Goal: Transaction & Acquisition: Subscribe to service/newsletter

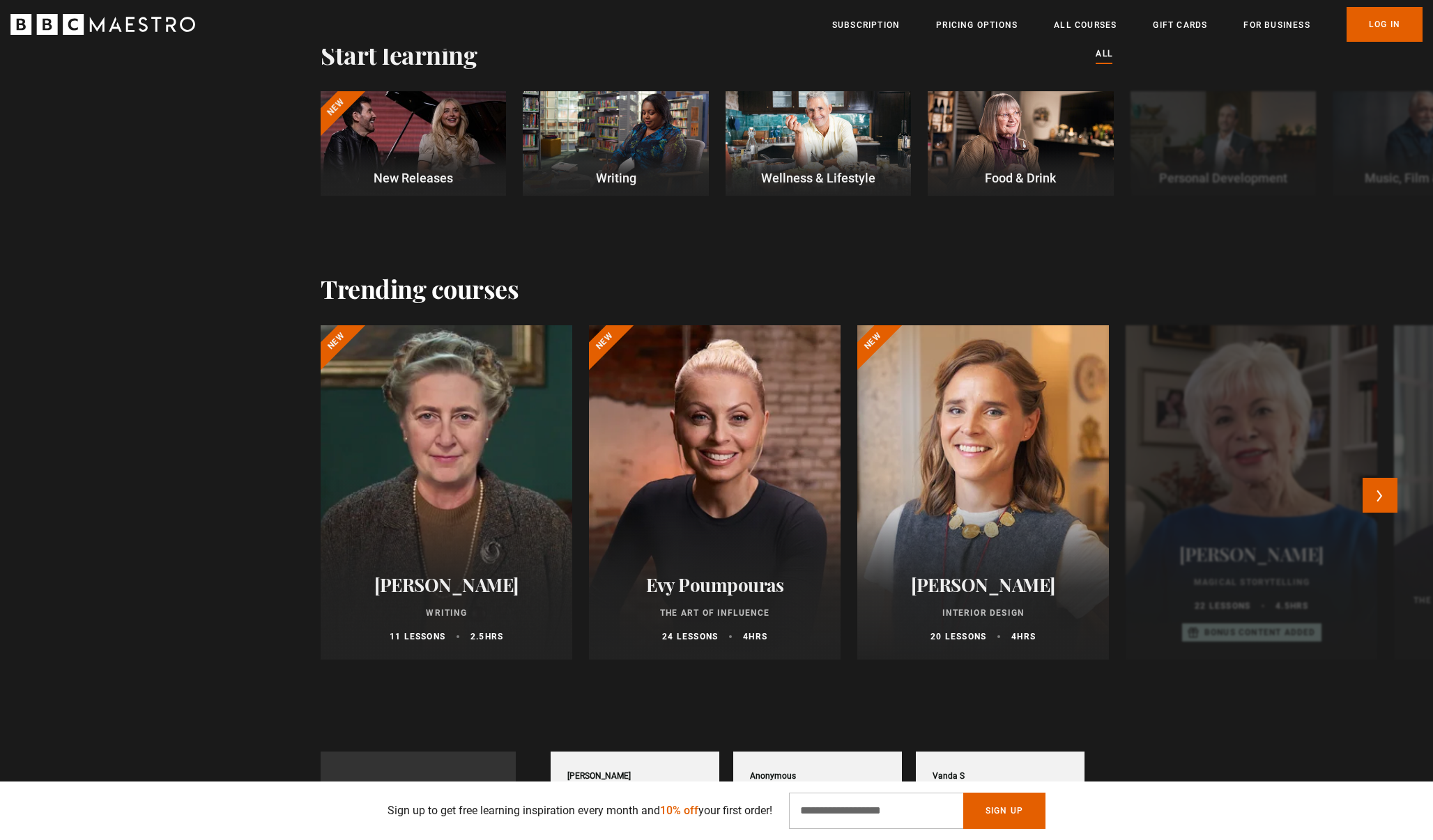
scroll to position [440, 0]
click at [1381, 485] on button "Next" at bounding box center [1381, 496] width 35 height 35
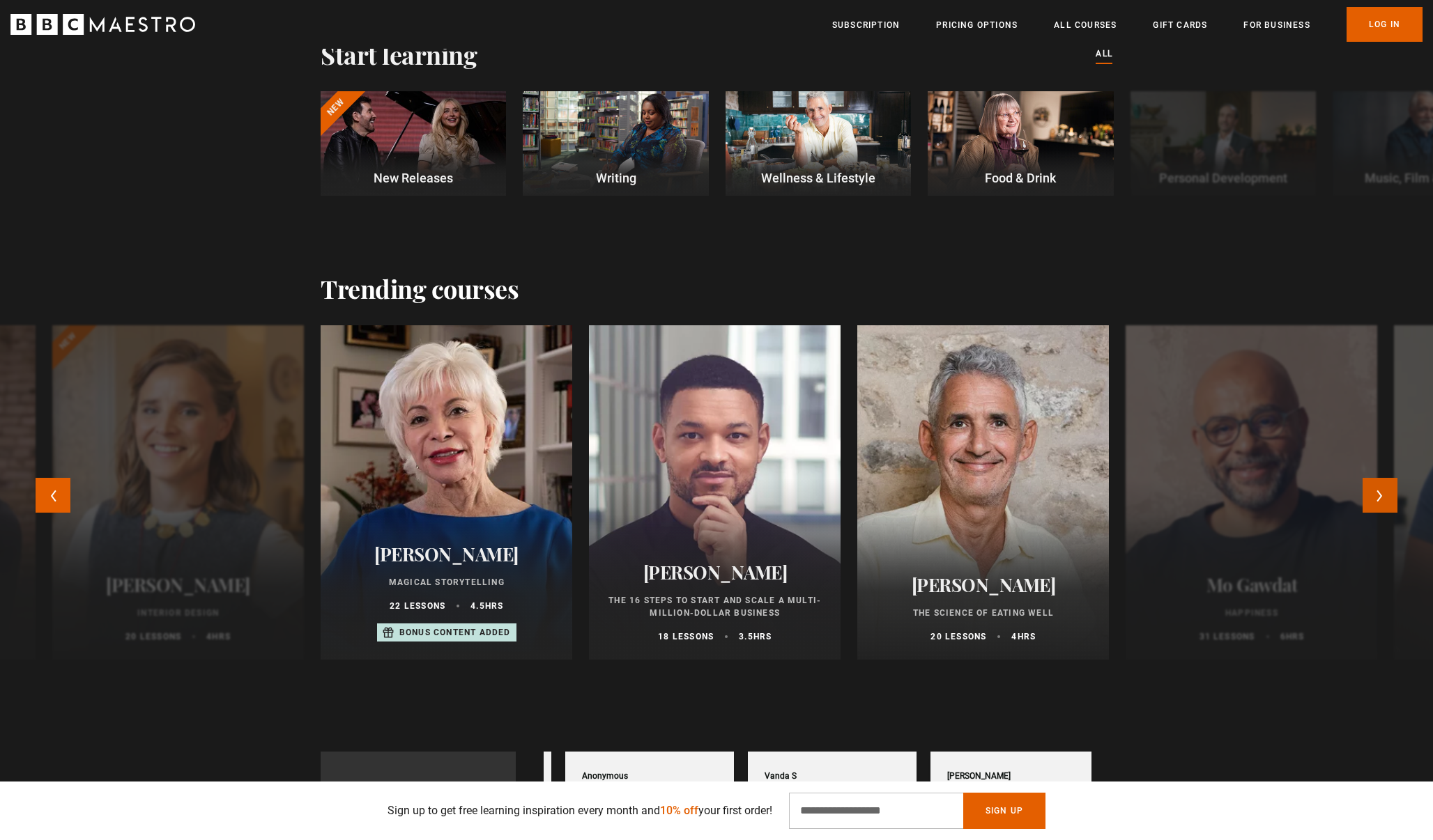
scroll to position [0, 365]
click at [1381, 485] on button "Next" at bounding box center [1381, 496] width 35 height 35
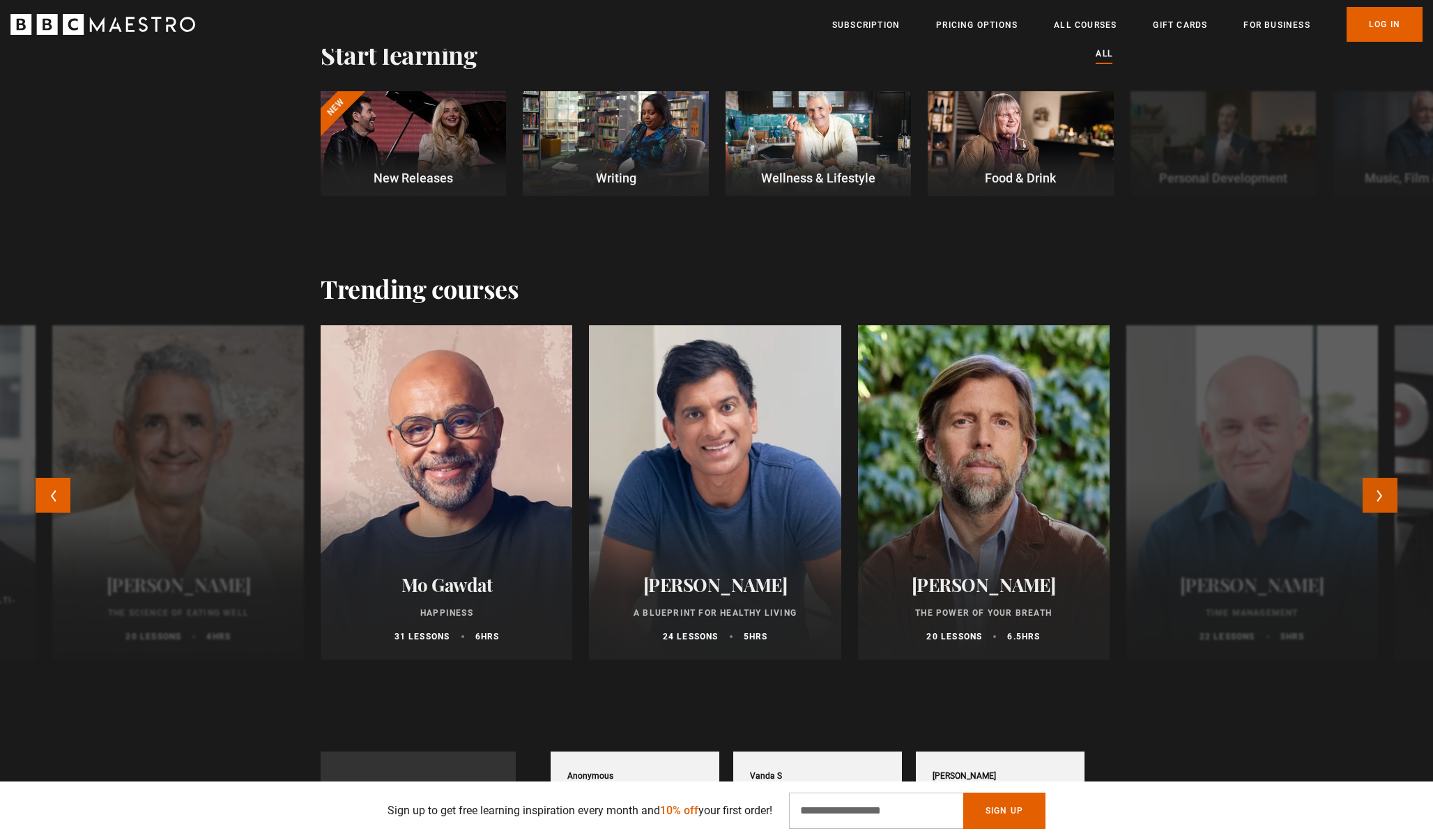
click at [1381, 483] on button "Next" at bounding box center [1381, 496] width 35 height 35
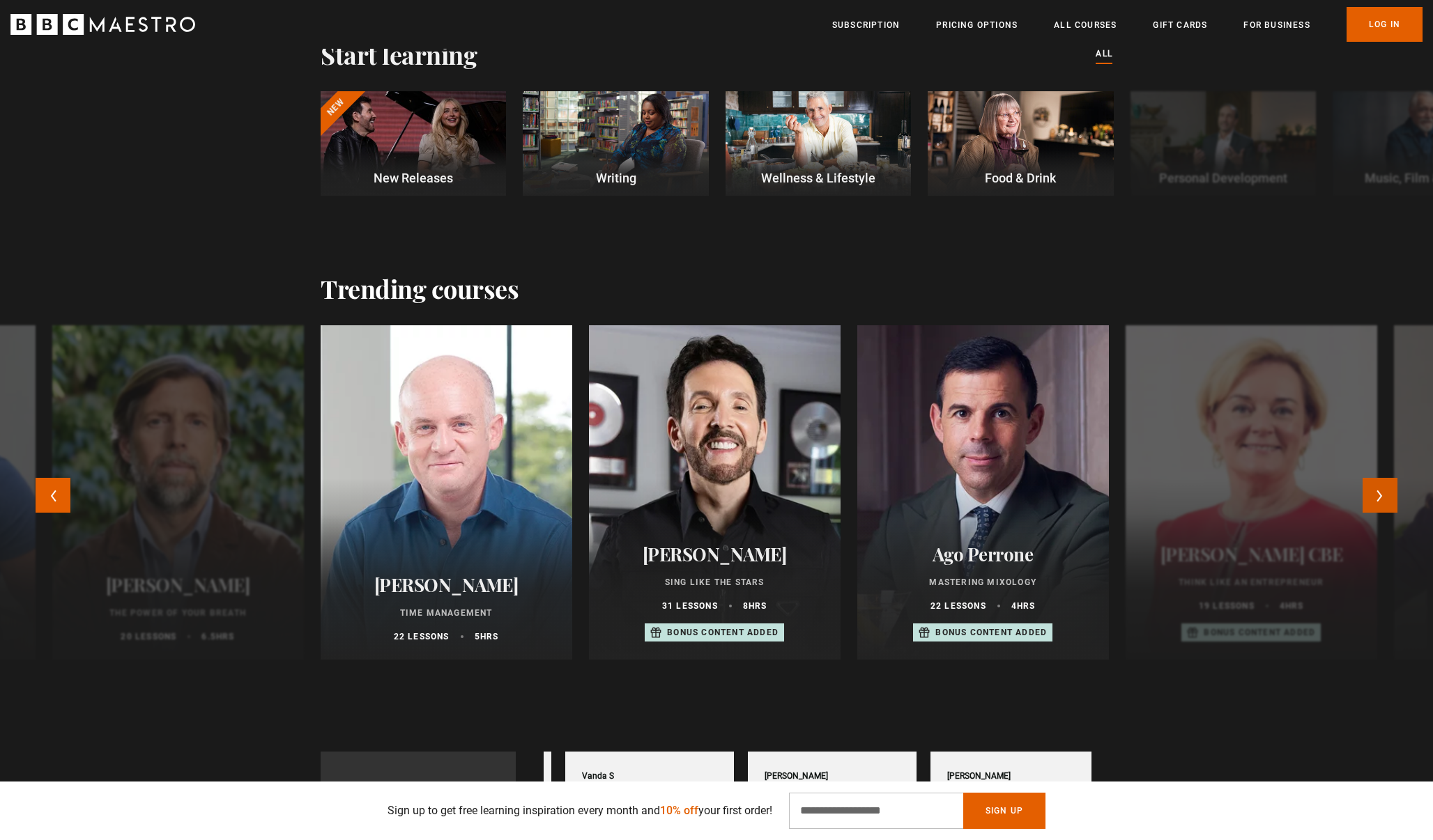
scroll to position [0, 548]
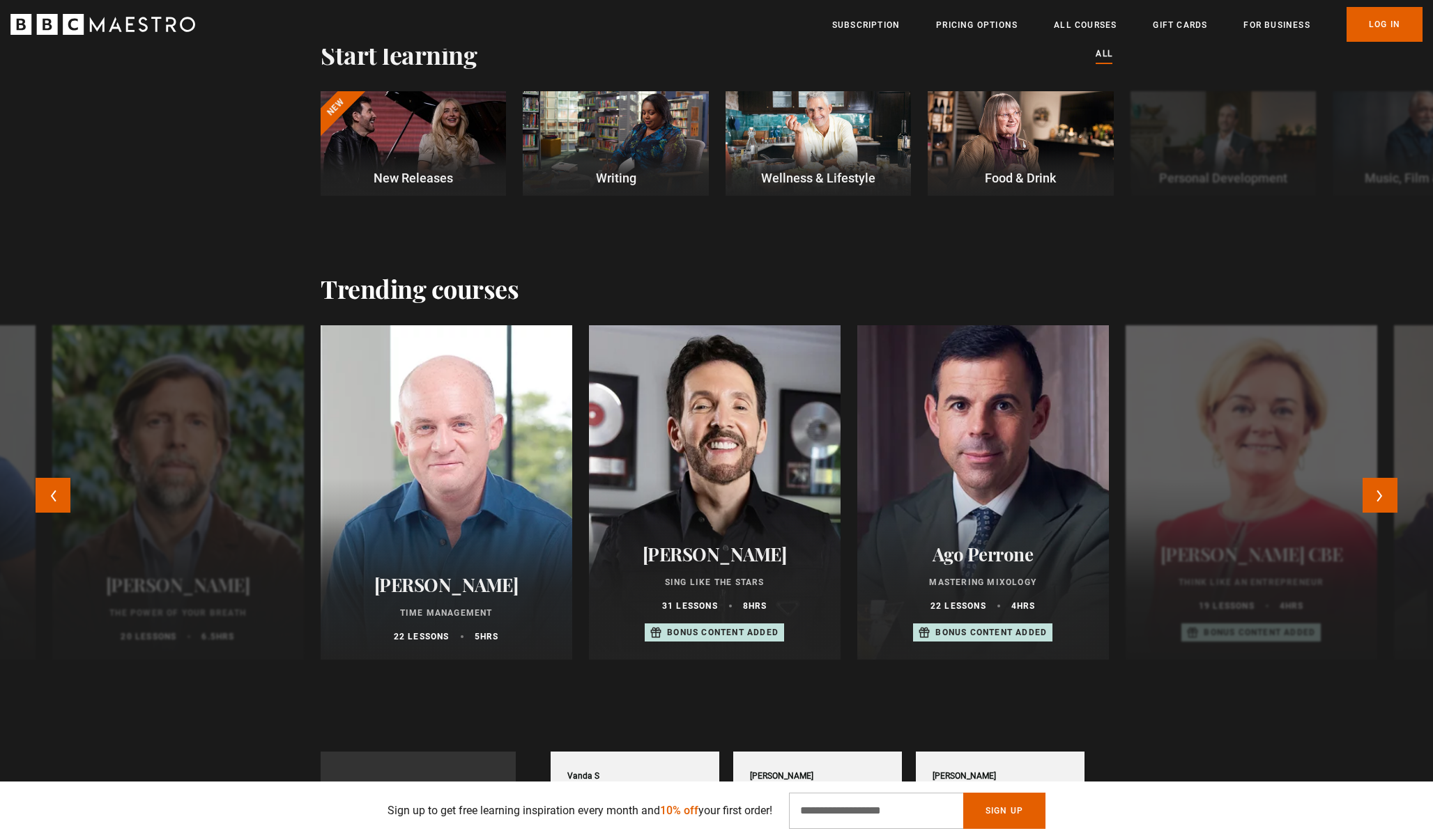
click at [1003, 513] on div at bounding box center [983, 493] width 277 height 368
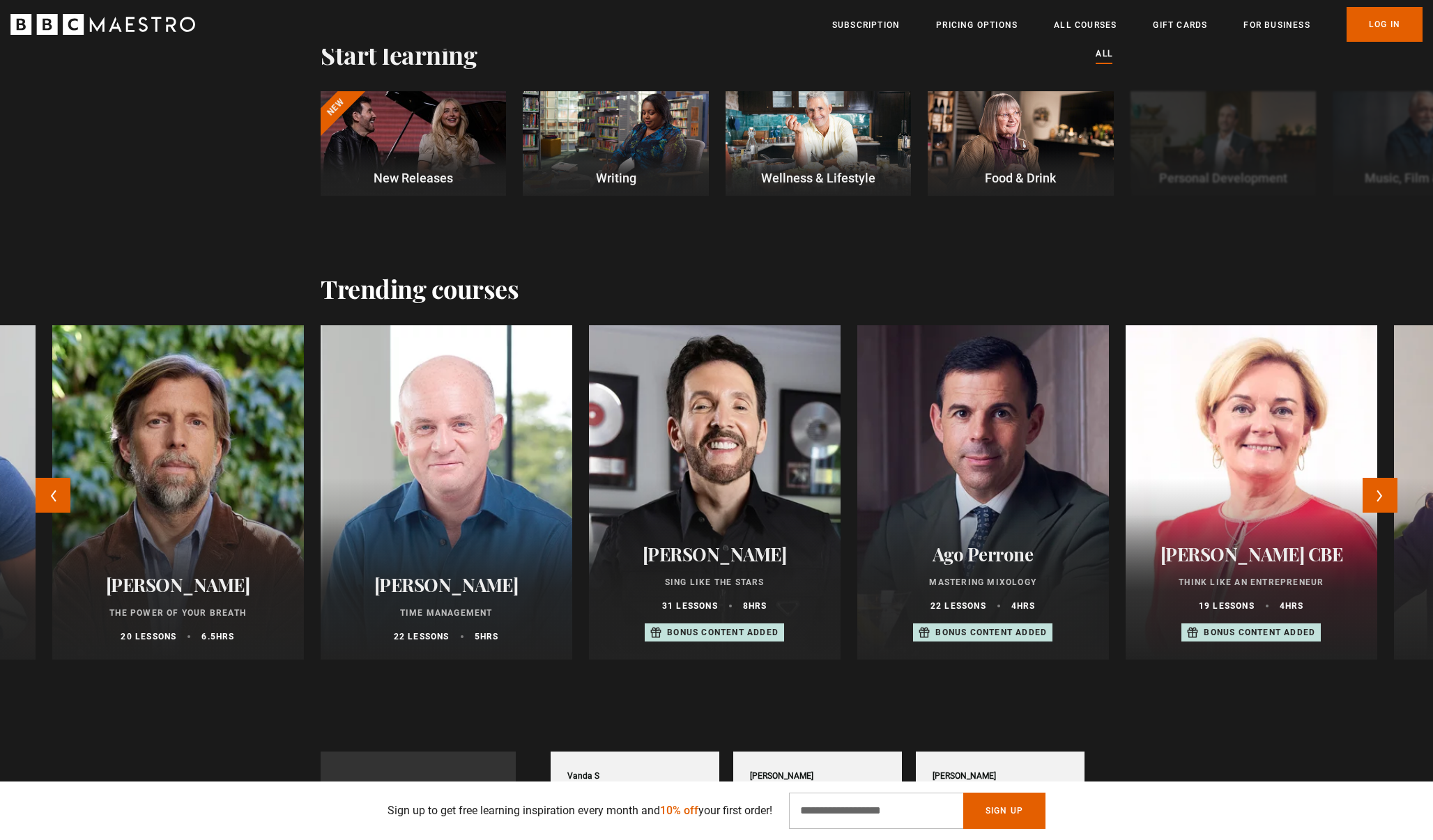
click at [1013, 548] on h2 "Ago Perrone" at bounding box center [983, 554] width 218 height 21
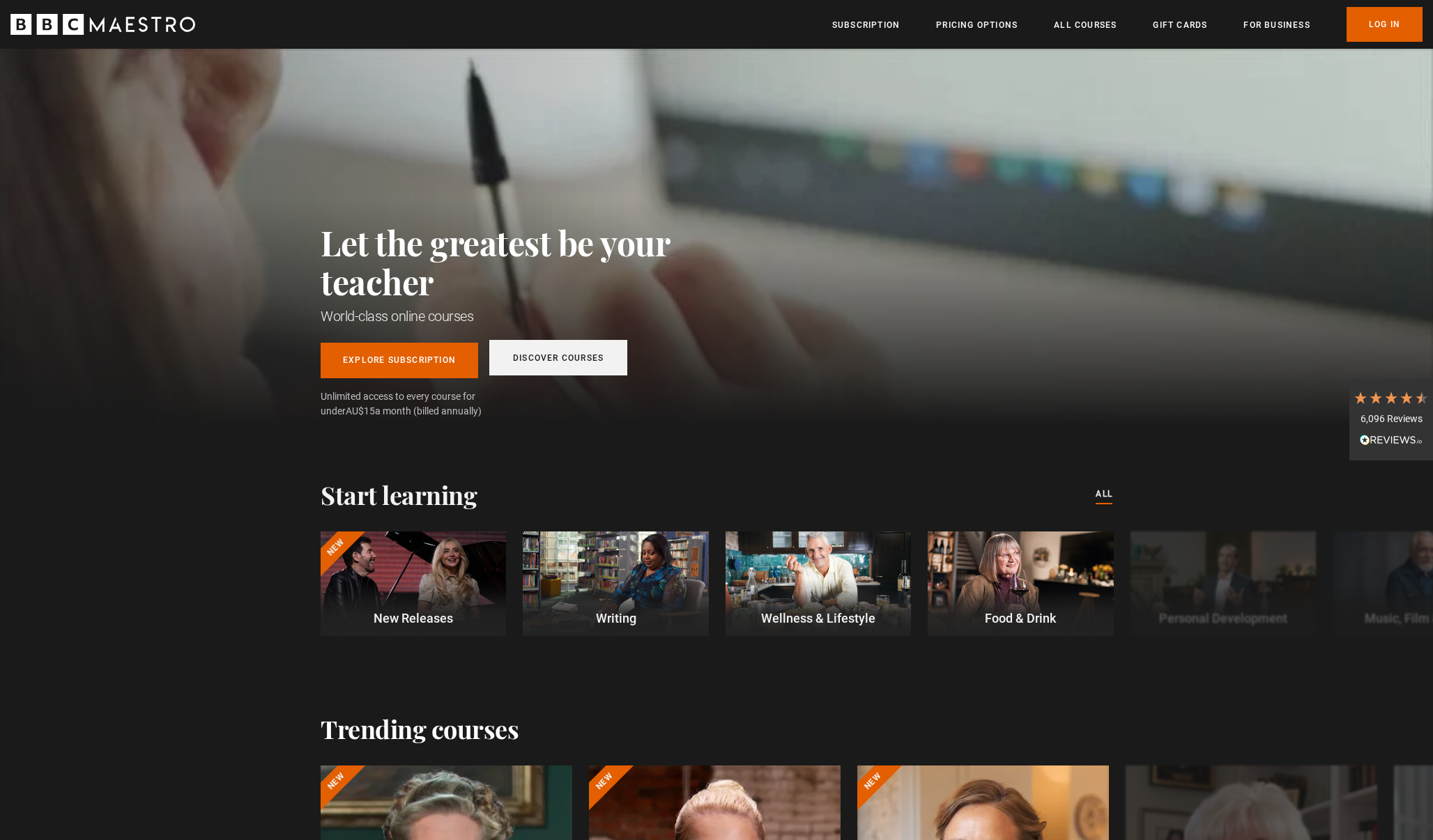
click at [571, 361] on link "Discover Courses" at bounding box center [558, 357] width 138 height 36
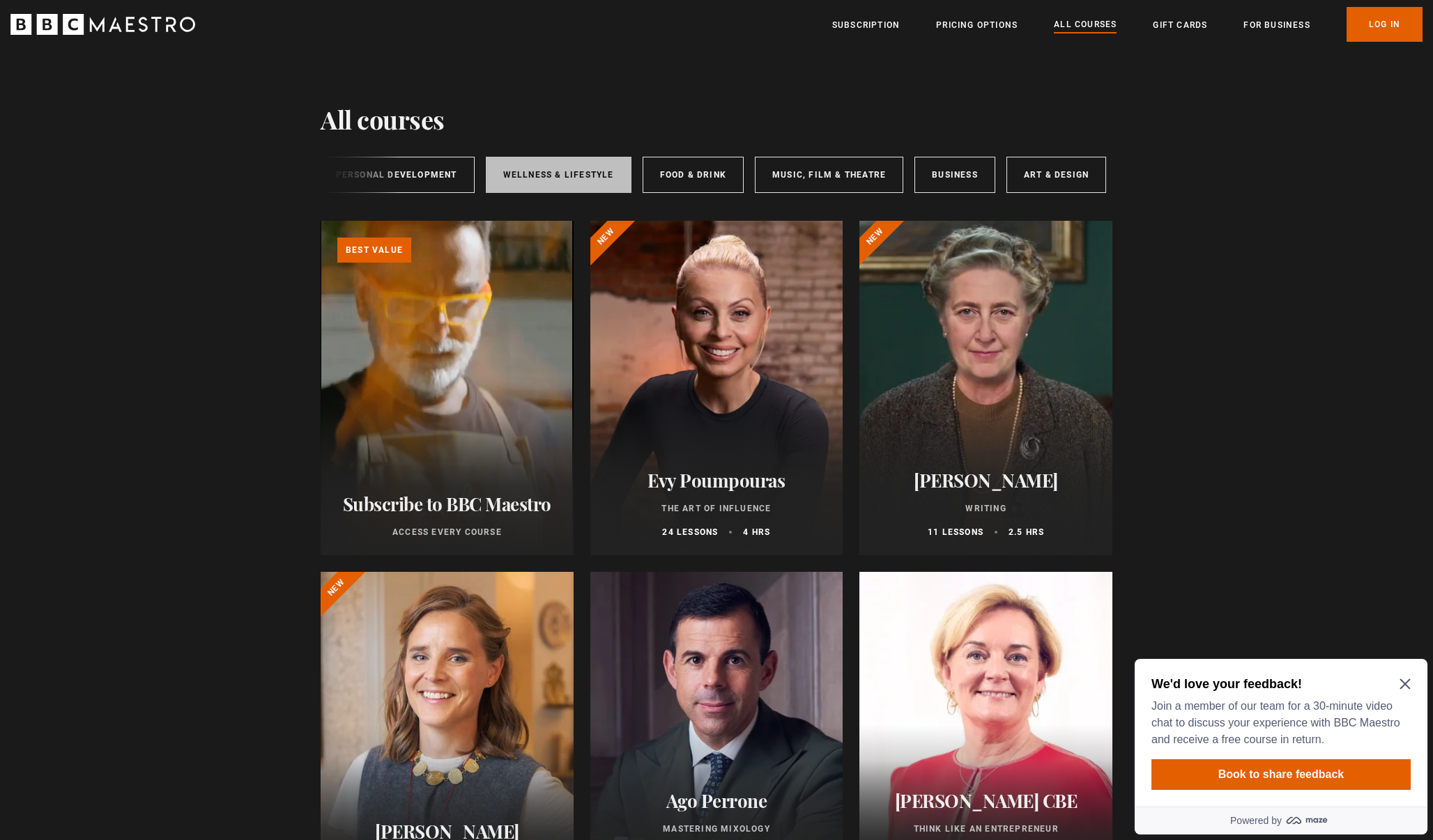
scroll to position [0, 232]
click at [1030, 169] on link "Art & Design" at bounding box center [1057, 175] width 100 height 36
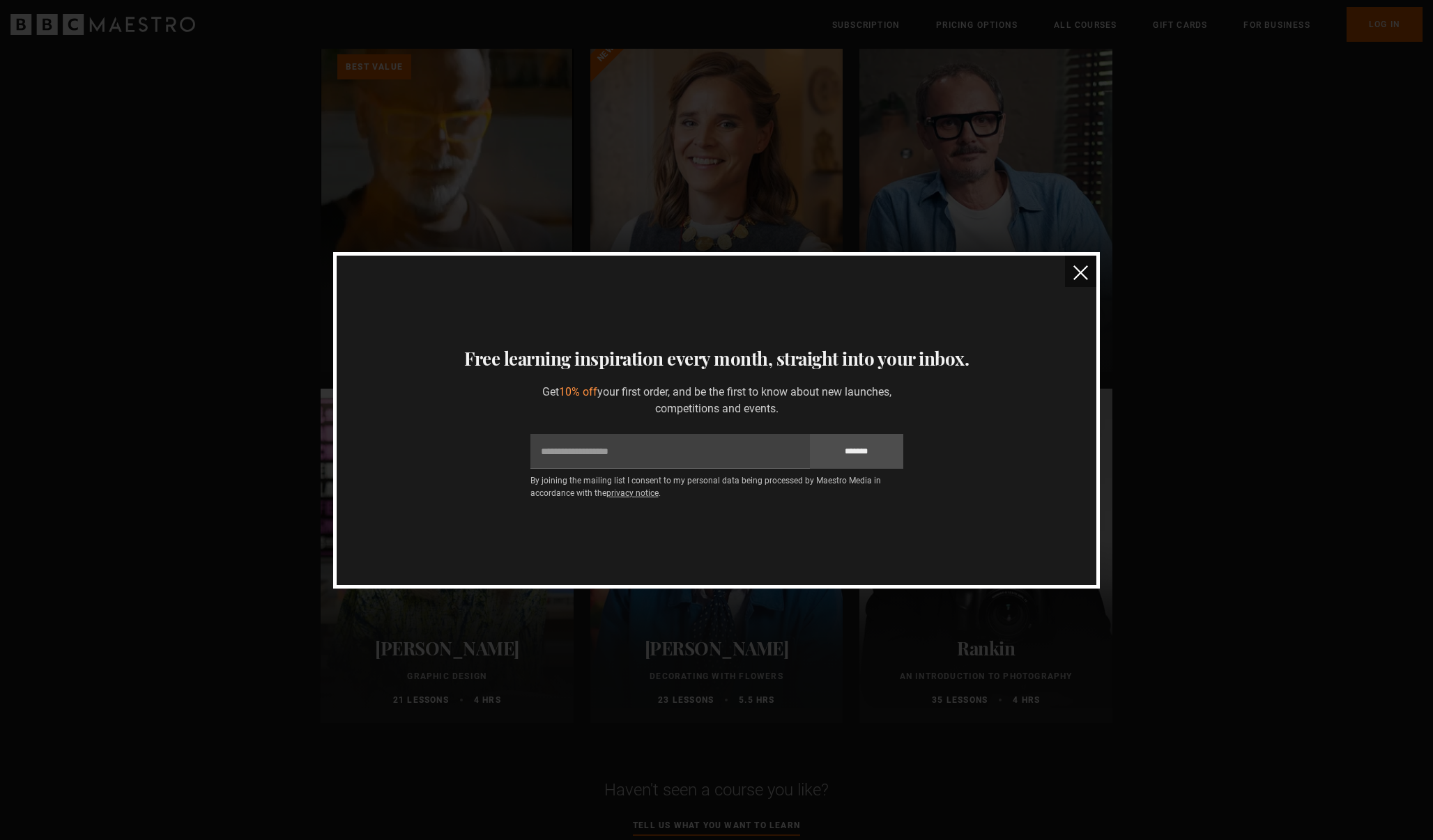
scroll to position [181, 0]
click at [1081, 265] on img "close" at bounding box center [1080, 272] width 14 height 14
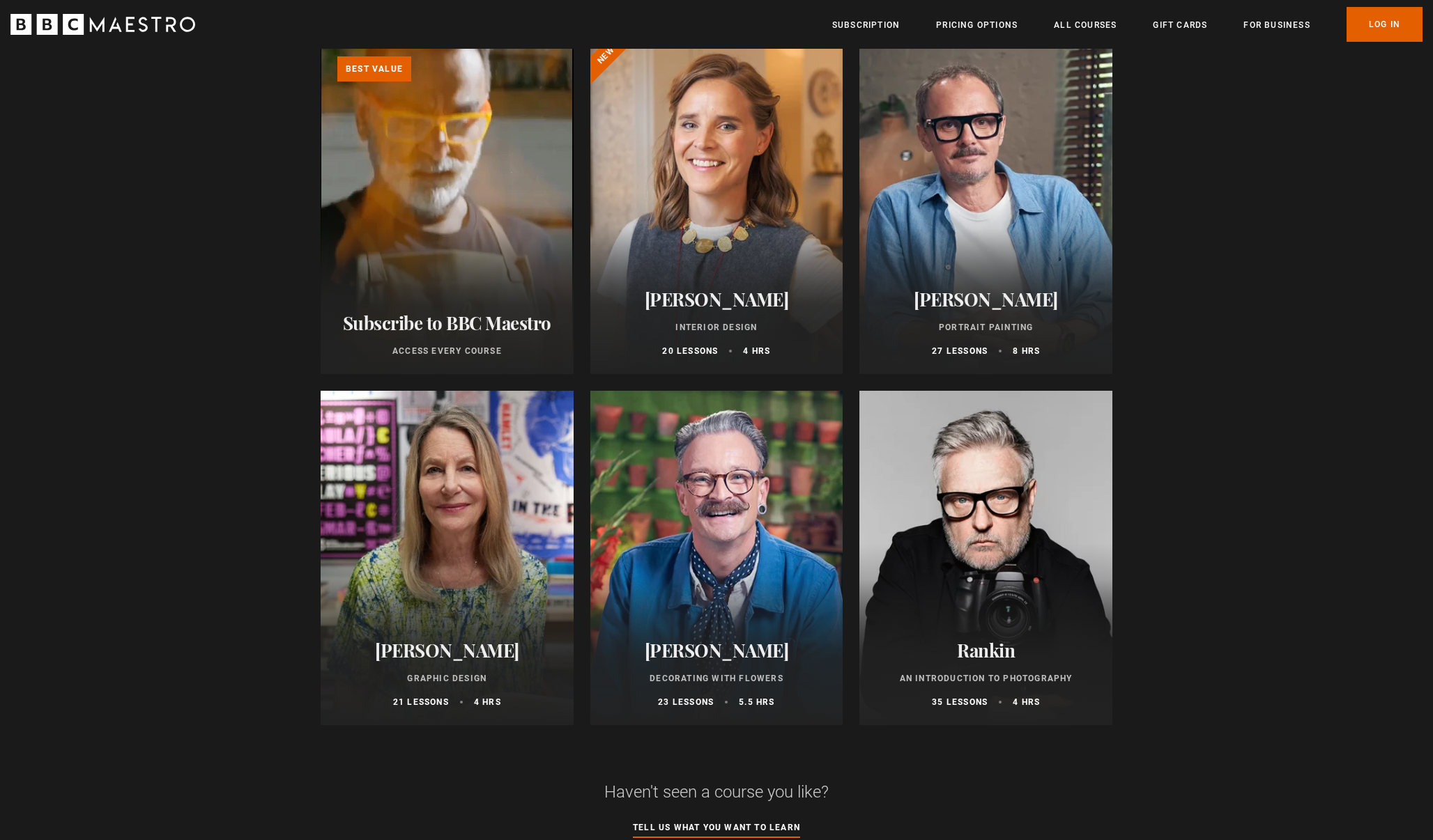
click at [321, 40] on link "Learn more about BBC Maestro" at bounding box center [321, 40] width 0 height 0
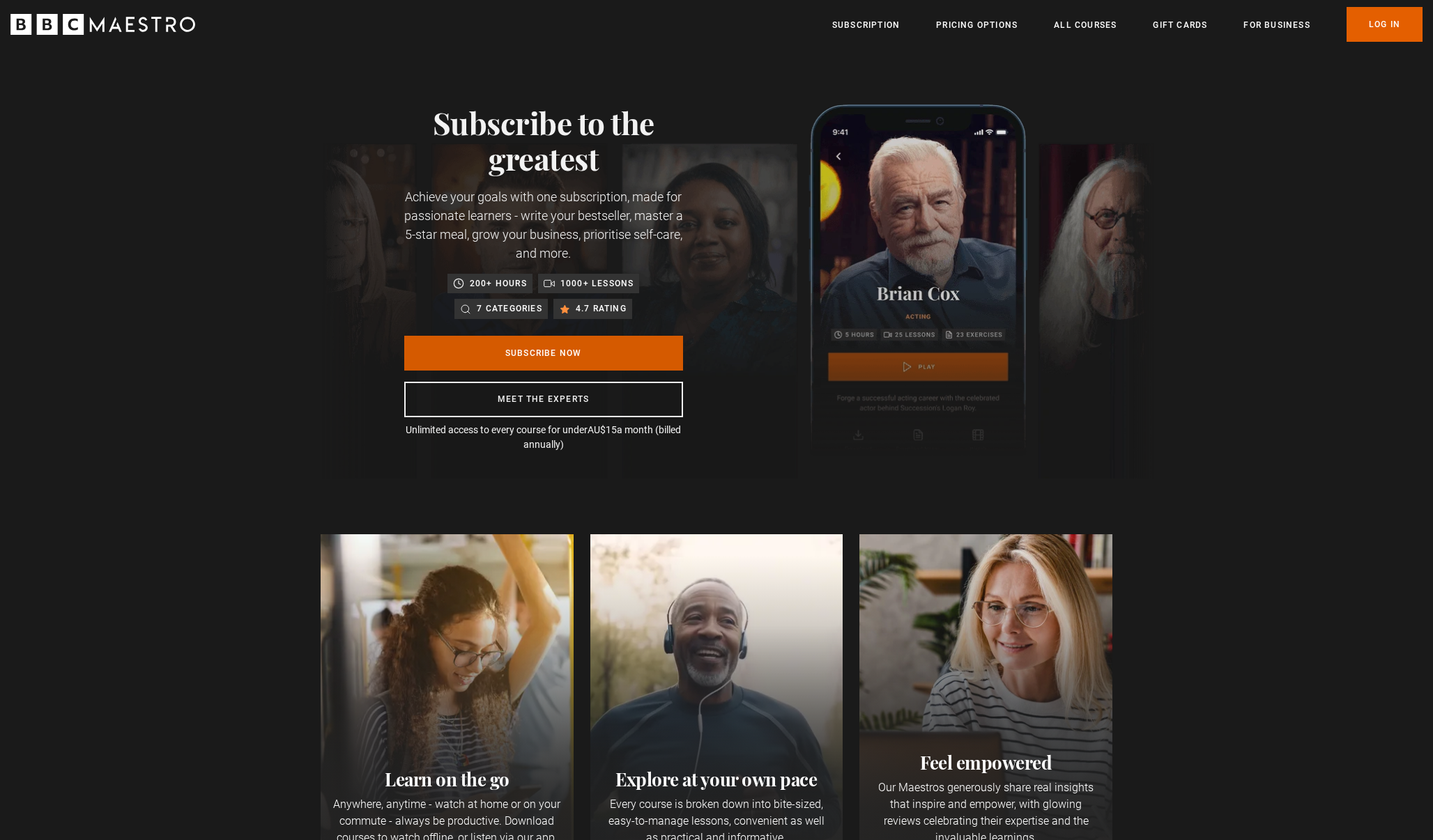
click at [458, 342] on link "Subscribe Now" at bounding box center [544, 353] width 279 height 35
click at [1072, 26] on link "All Courses" at bounding box center [1085, 25] width 62 height 14
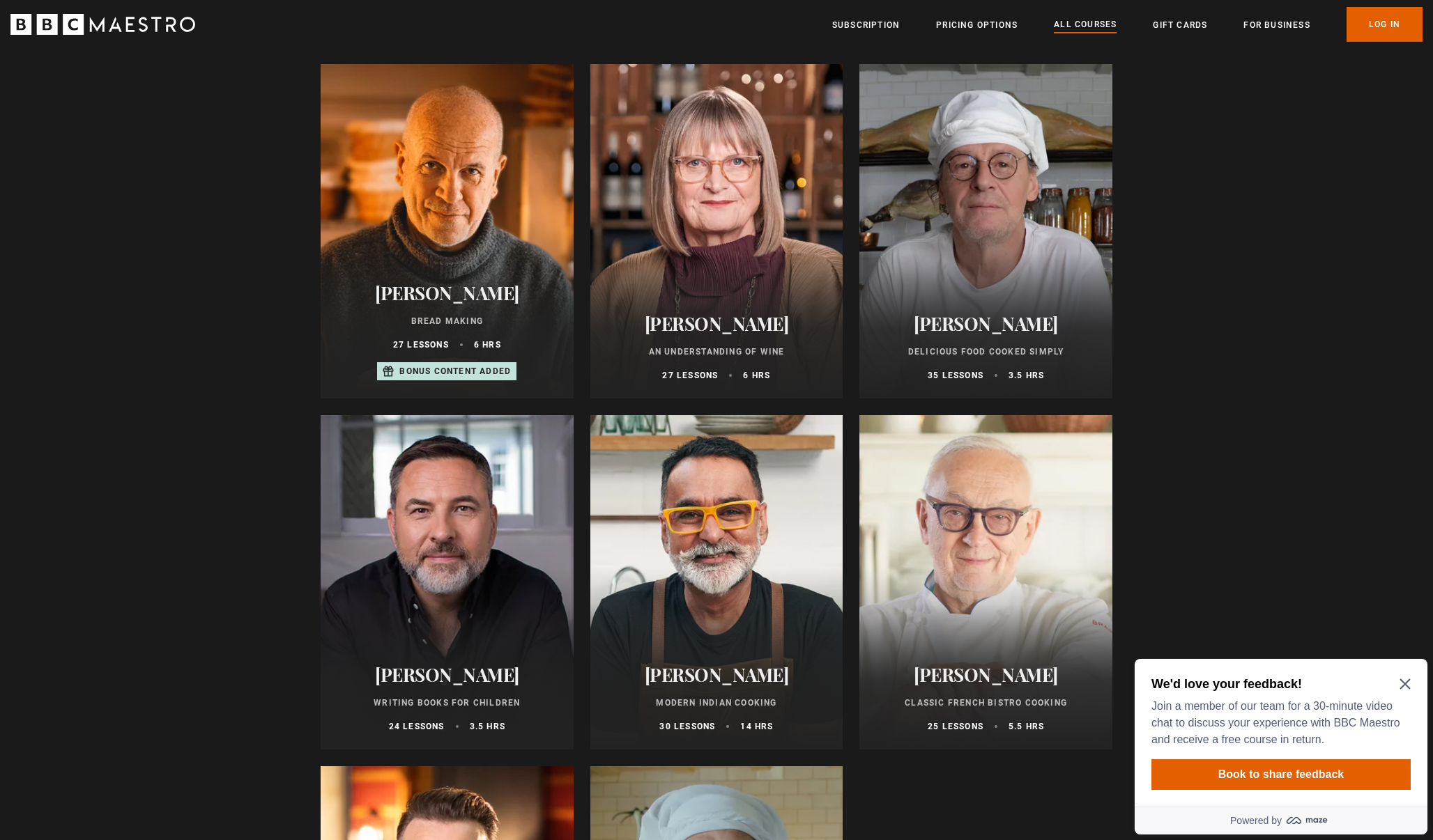
scroll to position [4728, 0]
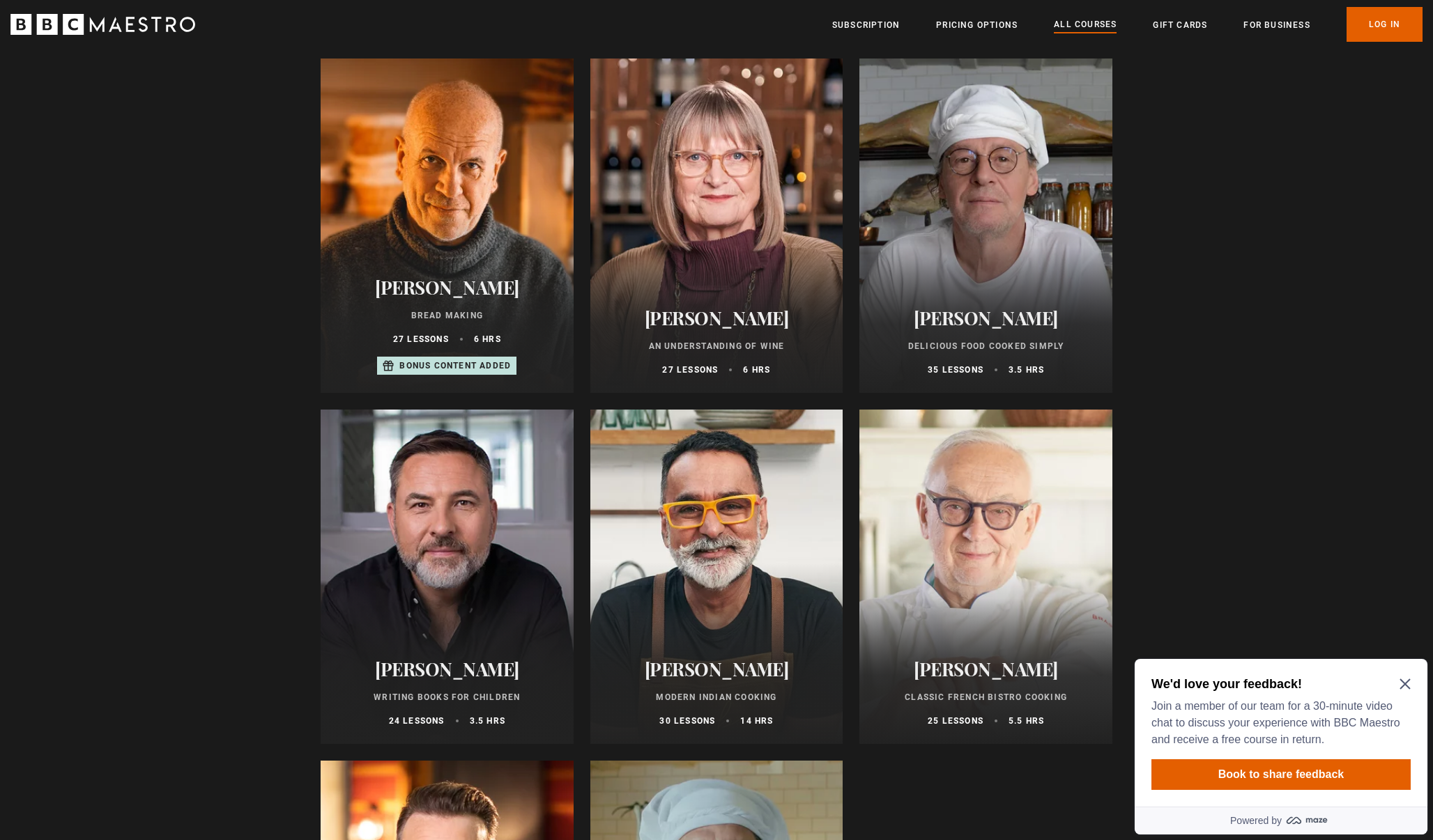
click at [960, 209] on div at bounding box center [986, 226] width 253 height 334
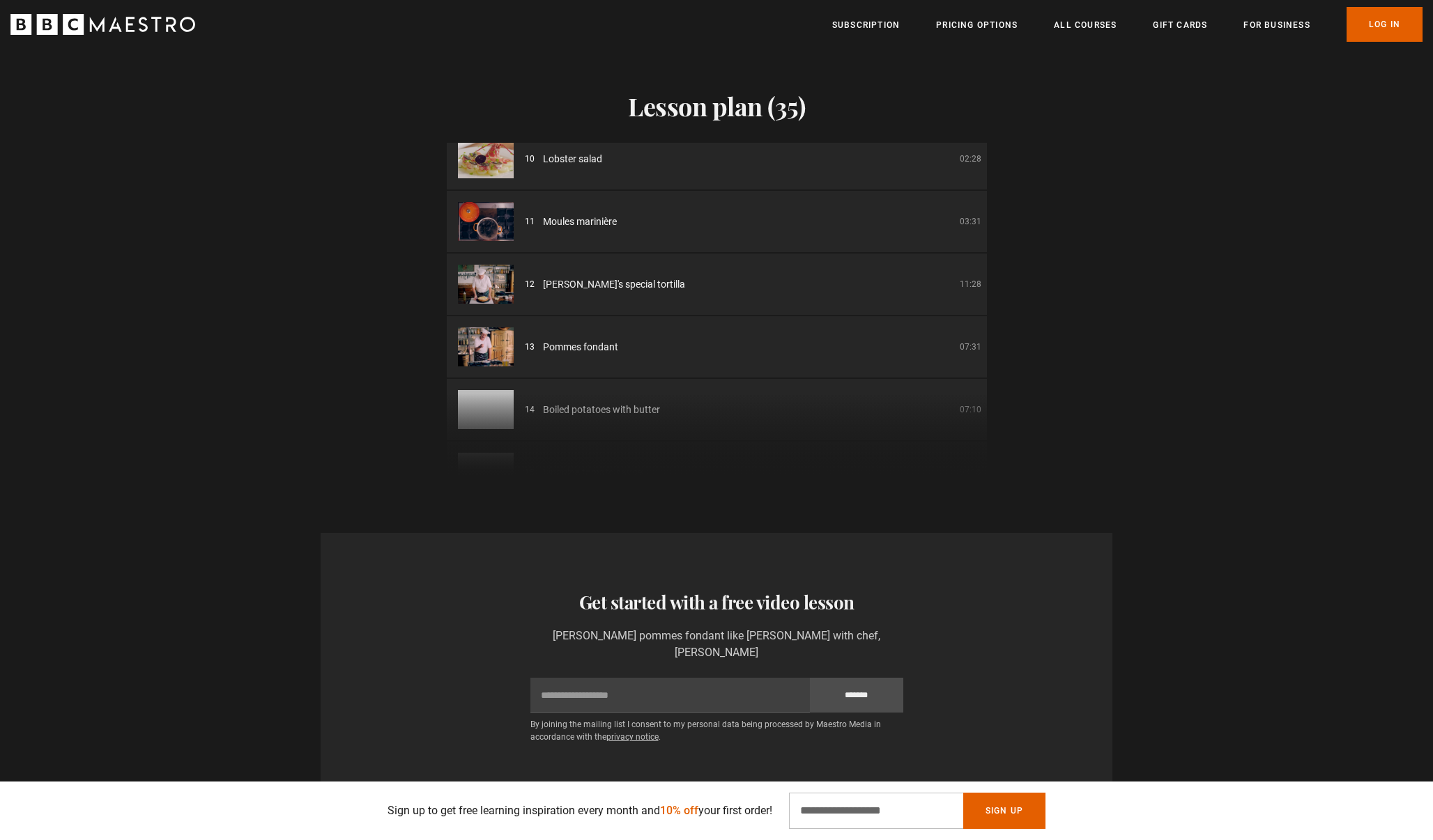
scroll to position [593, 0]
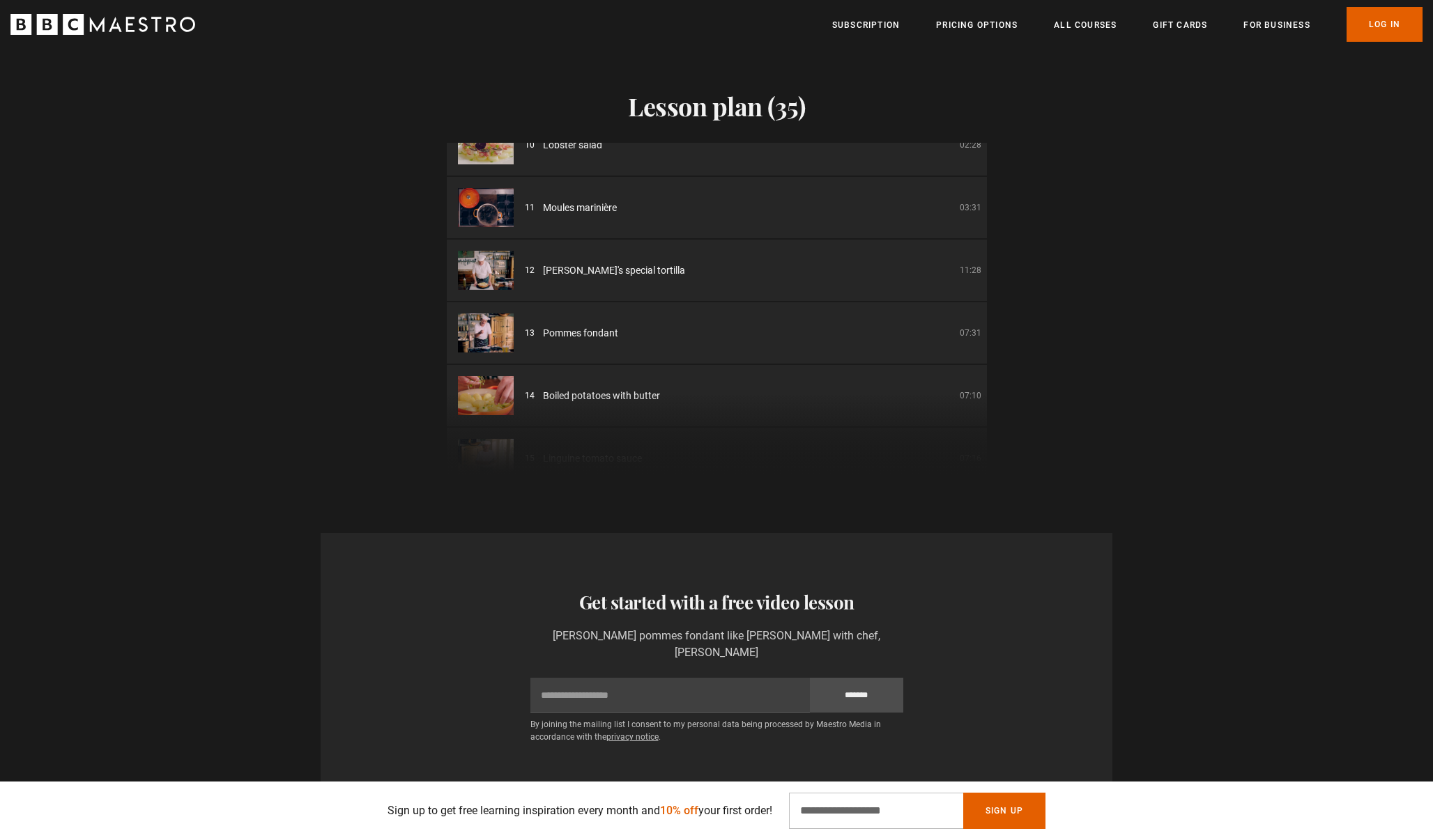
click at [603, 391] on span "Boiled potatoes with butter" at bounding box center [602, 395] width 117 height 14
click at [586, 398] on div "01 Humble beginnings 07:29 02 The Box Tree 07:18 03 Harveys 05:07 04 3 stars 06…" at bounding box center [717, 310] width 540 height 334
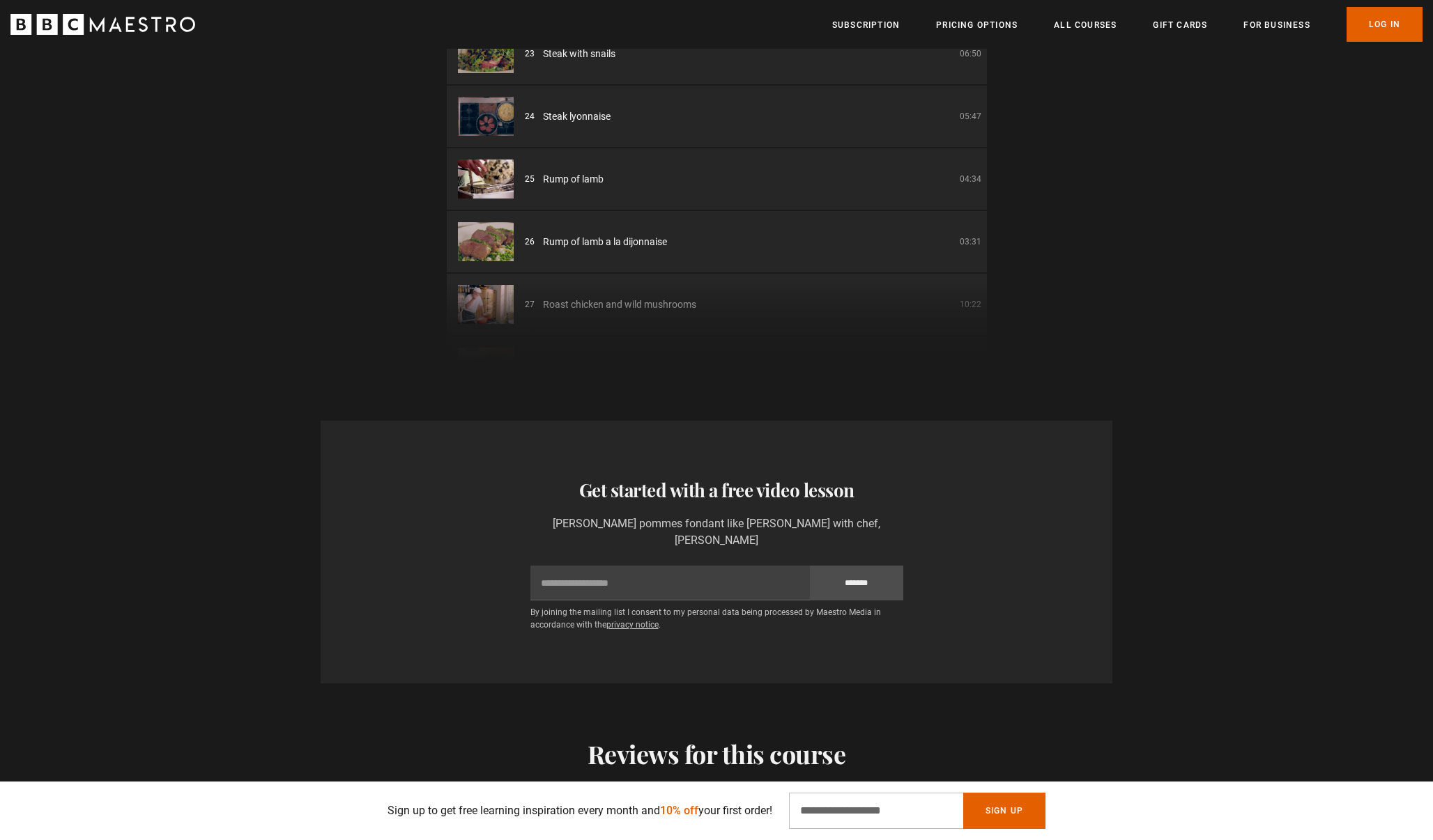
scroll to position [0, 548]
